Goal: Browse casually: Explore the website without a specific task or goal

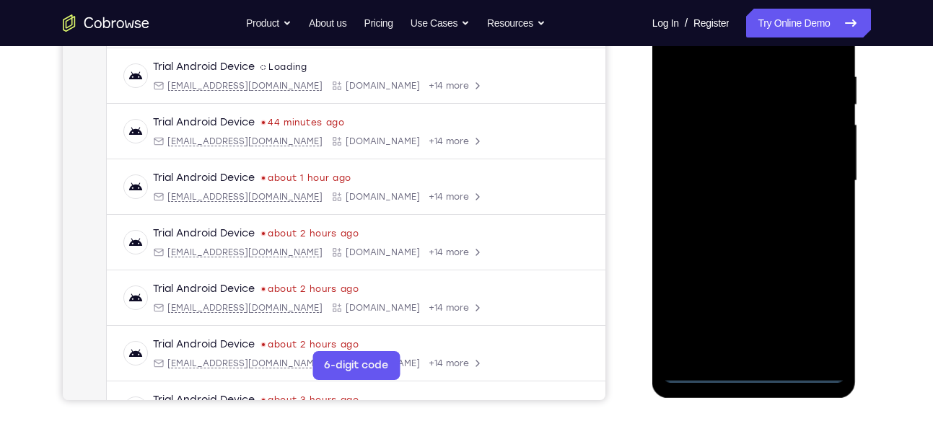
scroll to position [268, 0]
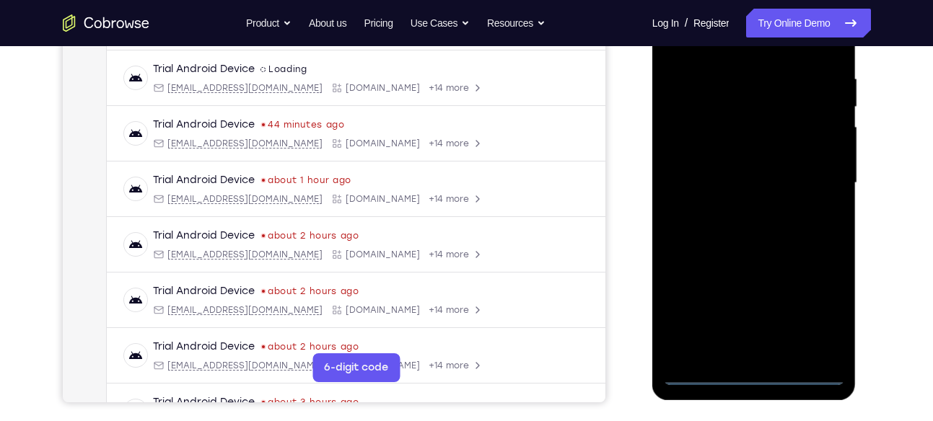
click at [756, 384] on div at bounding box center [754, 183] width 182 height 404
click at [821, 321] on div at bounding box center [754, 183] width 182 height 404
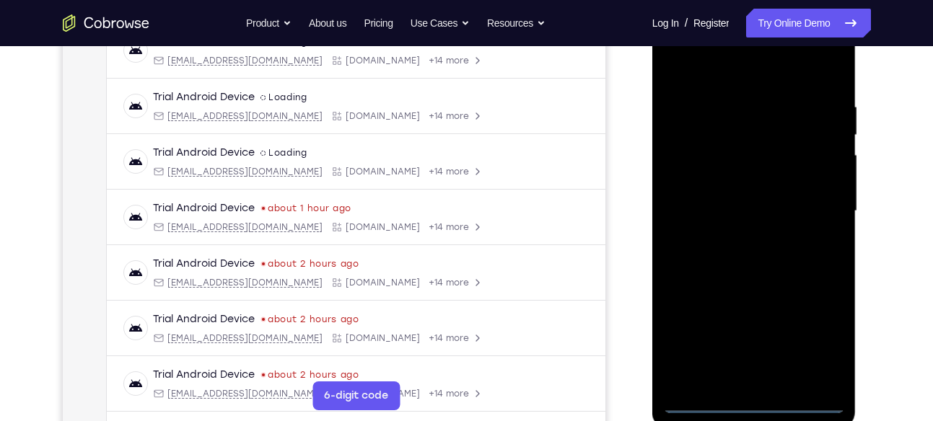
scroll to position [244, 0]
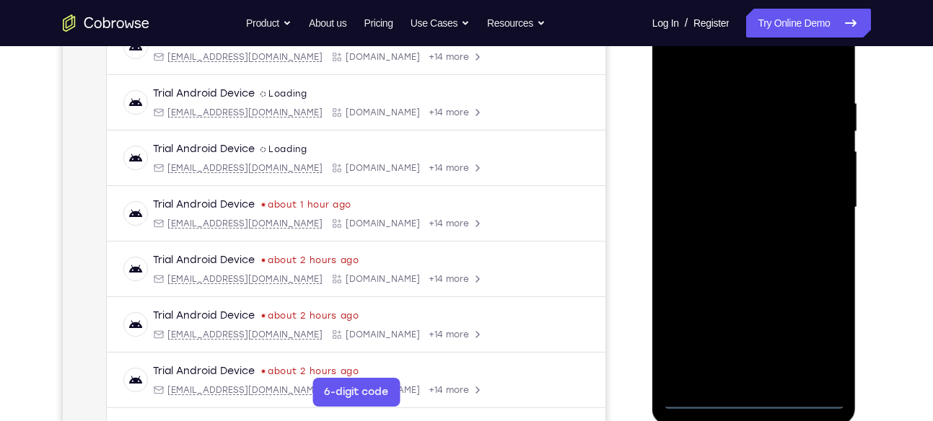
click at [722, 62] on div at bounding box center [754, 208] width 182 height 404
click at [815, 217] on div at bounding box center [754, 208] width 182 height 404
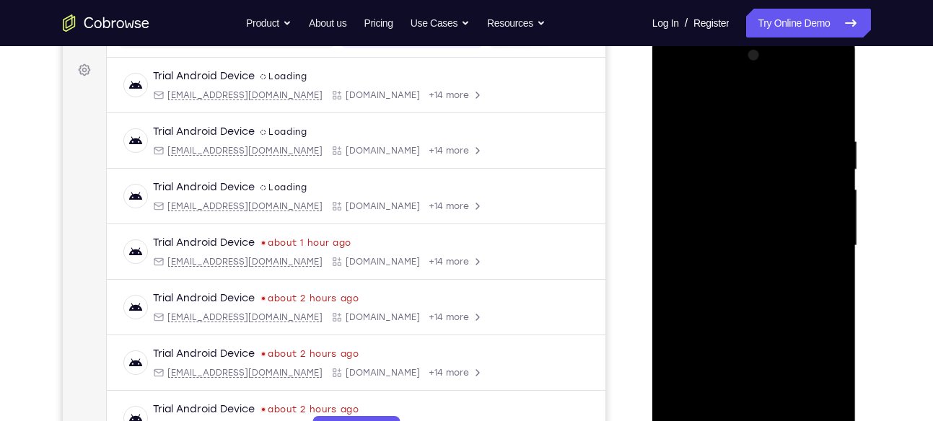
click at [740, 277] on div at bounding box center [754, 246] width 182 height 404
click at [742, 239] on div at bounding box center [754, 246] width 182 height 404
click at [714, 241] on div at bounding box center [754, 246] width 182 height 404
click at [704, 297] on div at bounding box center [754, 246] width 182 height 404
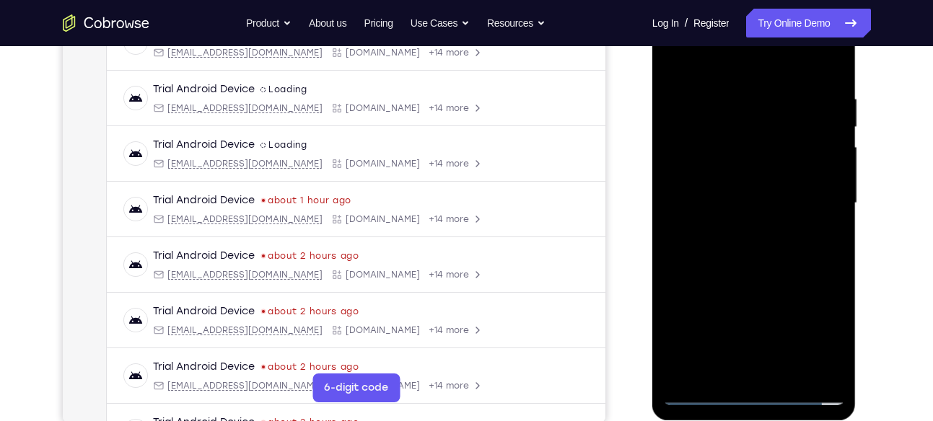
click at [755, 268] on div at bounding box center [754, 203] width 182 height 404
click at [786, 366] on div at bounding box center [754, 203] width 182 height 404
click at [763, 279] on div at bounding box center [754, 203] width 182 height 404
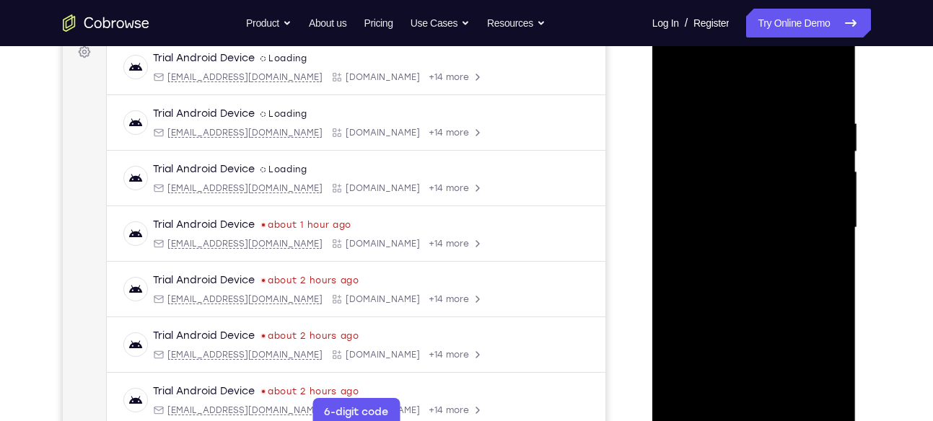
scroll to position [222, 0]
click at [683, 87] on div at bounding box center [754, 229] width 182 height 404
drag, startPoint x: 730, startPoint y: 208, endPoint x: 730, endPoint y: 142, distance: 65.7
click at [730, 142] on div at bounding box center [754, 229] width 182 height 404
click at [689, 259] on div at bounding box center [754, 229] width 182 height 404
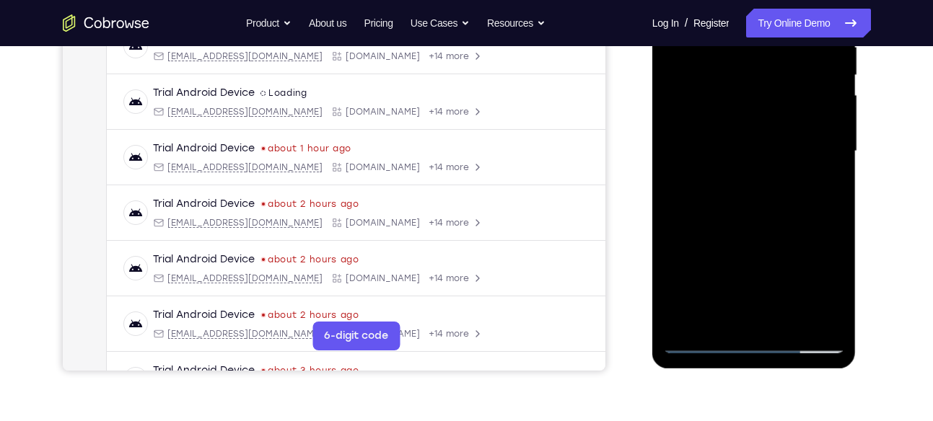
scroll to position [301, 0]
click at [810, 240] on div at bounding box center [754, 151] width 182 height 404
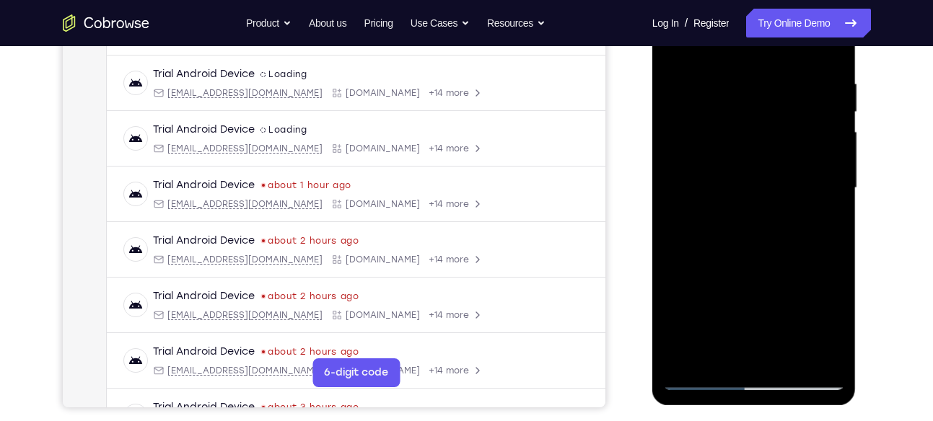
scroll to position [267, 0]
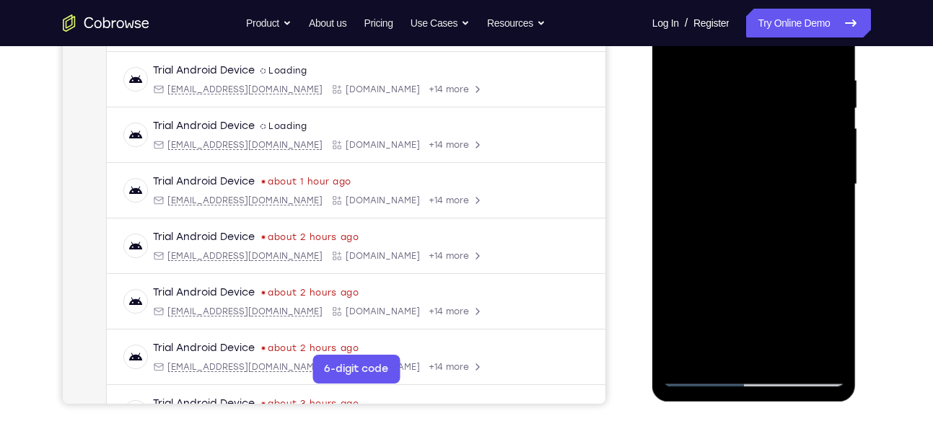
click at [677, 353] on div at bounding box center [754, 185] width 182 height 404
click at [687, 353] on div at bounding box center [754, 185] width 182 height 404
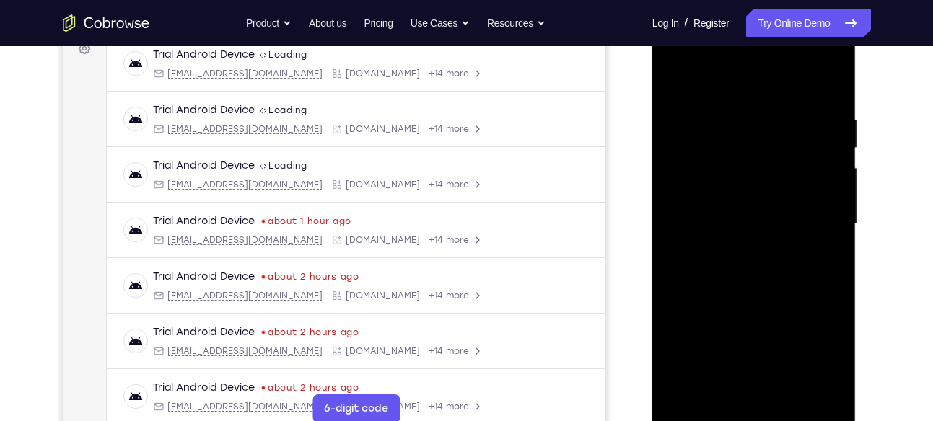
scroll to position [224, 0]
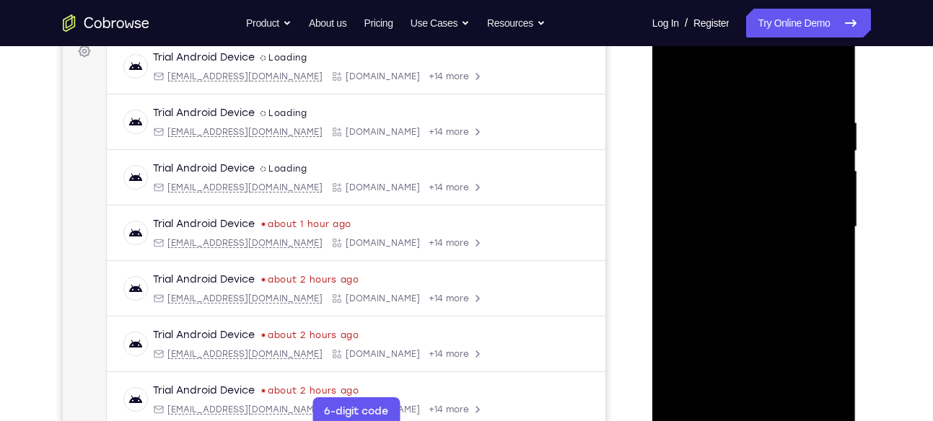
click at [783, 105] on div at bounding box center [754, 227] width 182 height 404
click at [789, 398] on div at bounding box center [754, 227] width 182 height 404
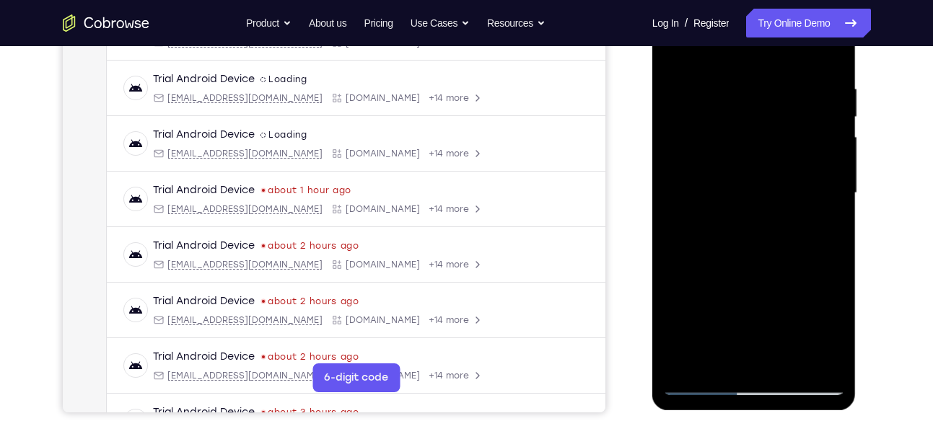
scroll to position [213, 0]
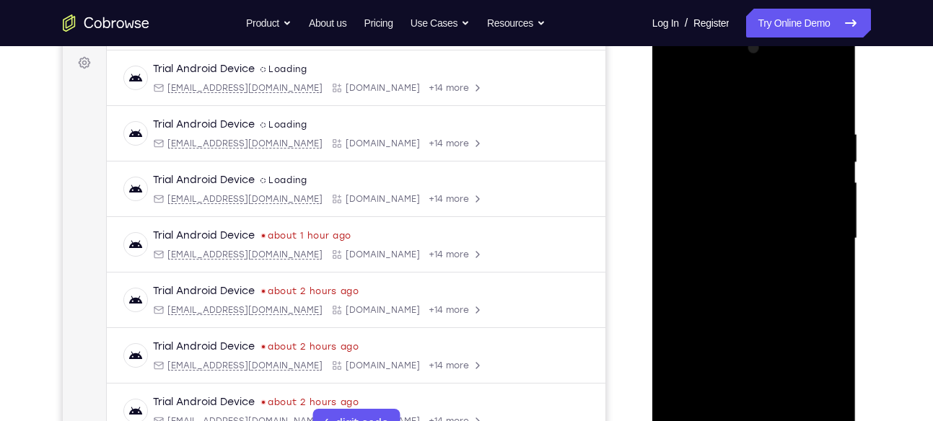
click at [680, 88] on div at bounding box center [754, 239] width 182 height 404
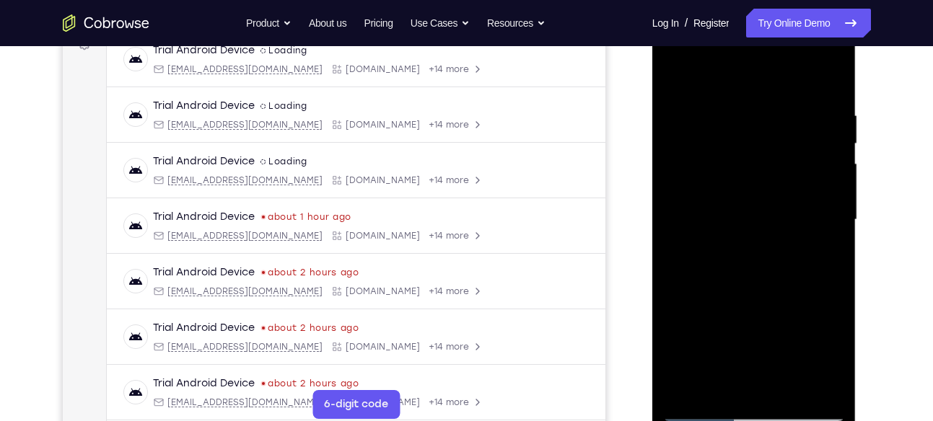
click at [737, 113] on div at bounding box center [754, 220] width 182 height 404
click at [813, 136] on div at bounding box center [754, 220] width 182 height 404
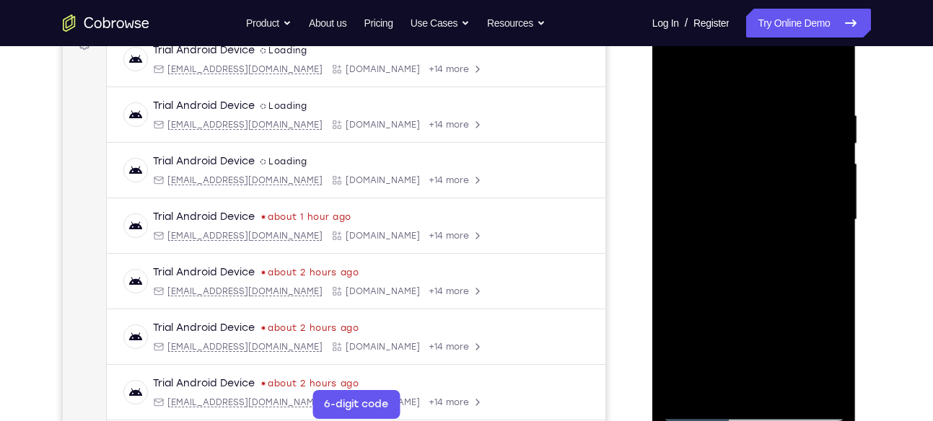
click at [813, 136] on div at bounding box center [754, 220] width 182 height 404
click at [790, 387] on div at bounding box center [754, 220] width 182 height 404
click at [717, 243] on div at bounding box center [754, 220] width 182 height 404
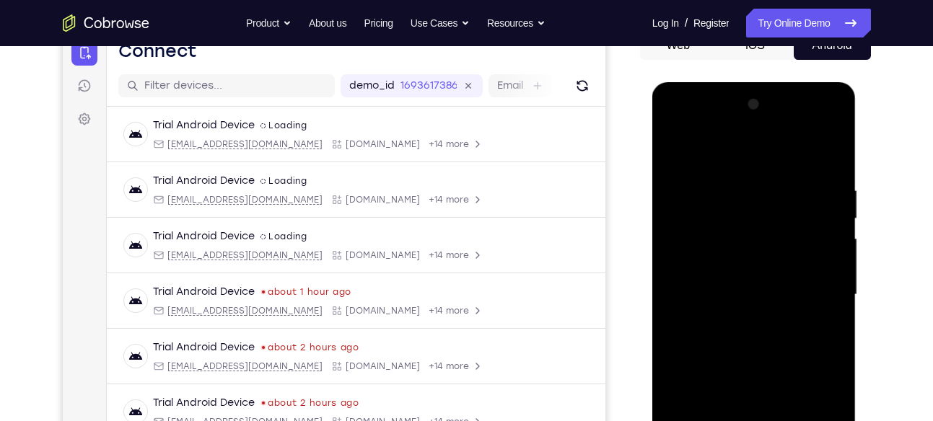
scroll to position [156, 0]
click at [681, 159] on div at bounding box center [754, 296] width 182 height 404
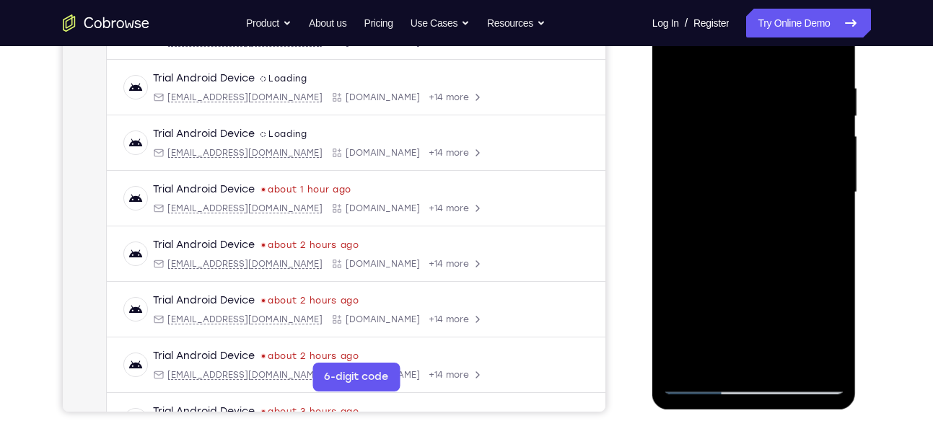
scroll to position [258, 0]
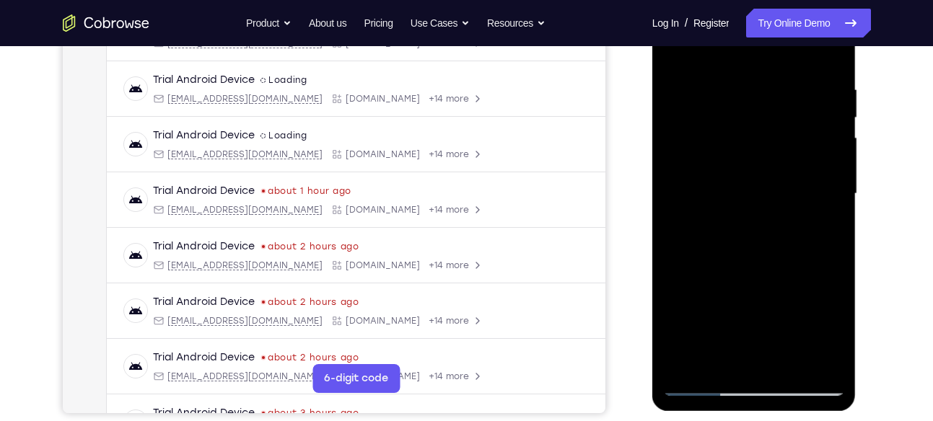
click at [709, 316] on div at bounding box center [754, 194] width 182 height 404
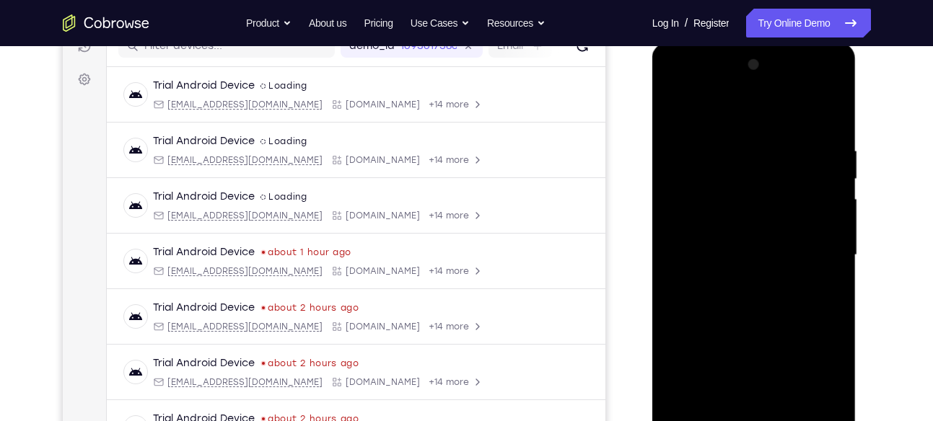
scroll to position [196, 0]
click at [673, 123] on div at bounding box center [754, 256] width 182 height 404
click at [678, 116] on div at bounding box center [754, 256] width 182 height 404
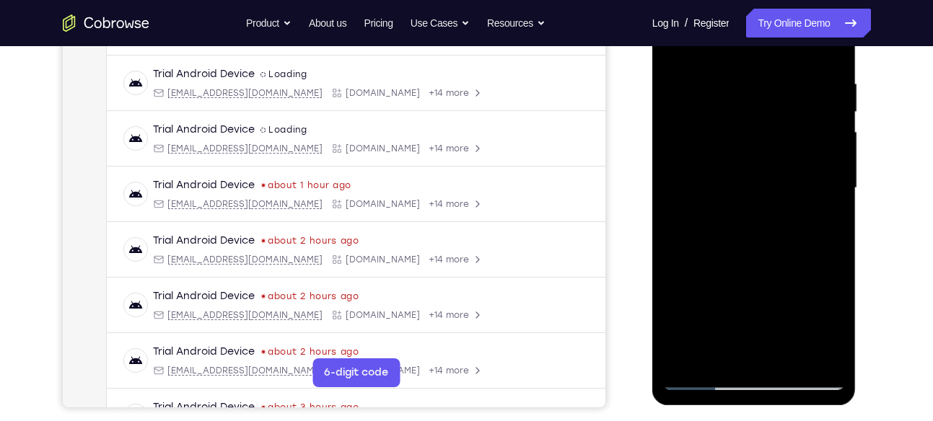
scroll to position [264, 0]
click at [690, 354] on div at bounding box center [754, 188] width 182 height 404
click at [684, 356] on div at bounding box center [754, 188] width 182 height 404
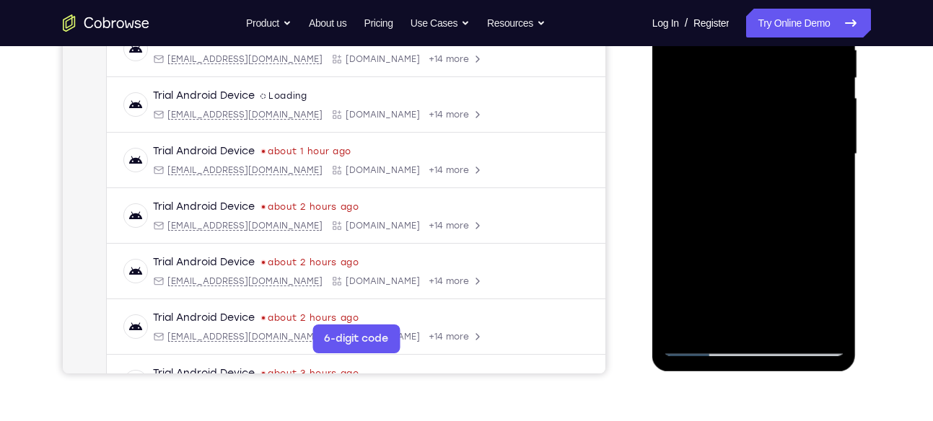
scroll to position [354, 0]
